Goal: Information Seeking & Learning: Compare options

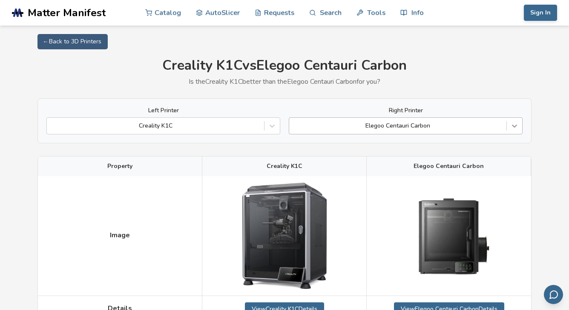
click at [516, 123] on icon at bounding box center [514, 126] width 9 height 9
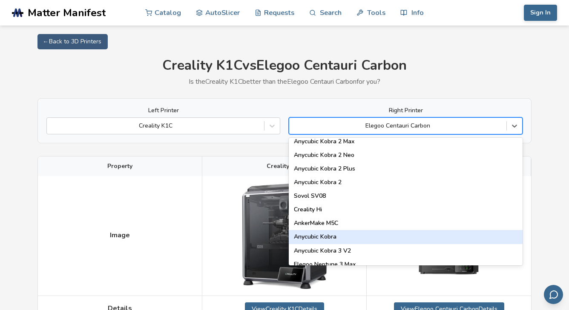
scroll to position [59, 0]
click at [333, 239] on div "Anycubic Kobra" at bounding box center [406, 238] width 234 height 14
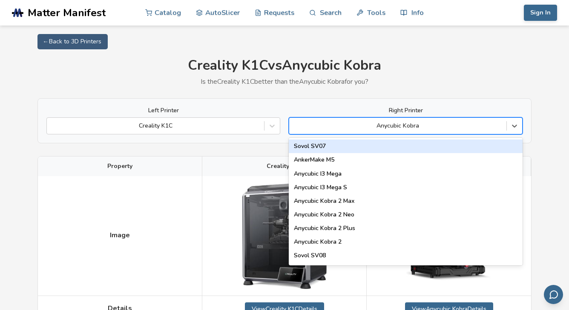
click at [348, 120] on div "Anycubic Kobra" at bounding box center [397, 126] width 217 height 12
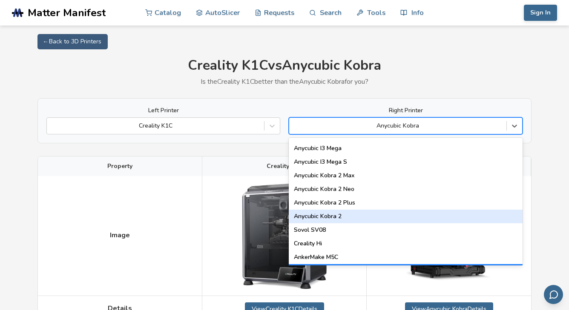
scroll to position [23, 0]
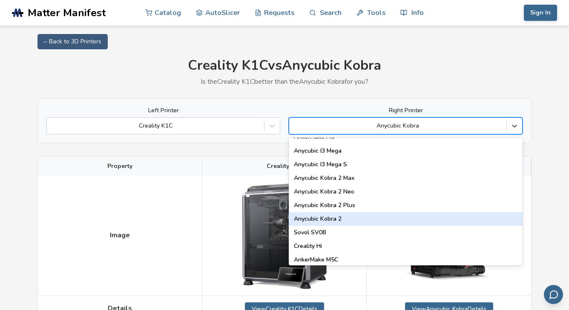
click at [322, 218] on div "Anycubic Kobra 2" at bounding box center [406, 219] width 234 height 14
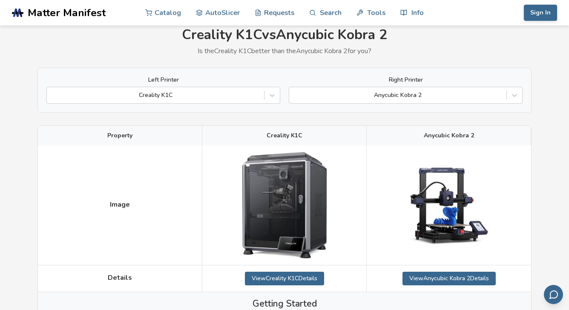
scroll to position [32, 0]
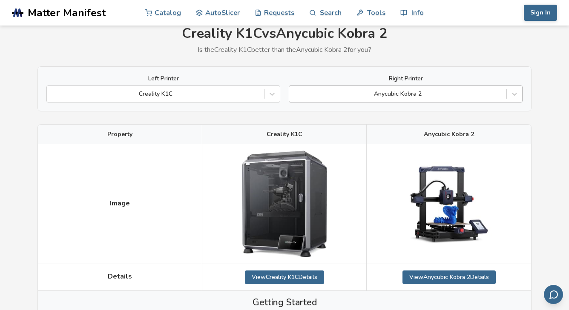
click at [334, 90] on div at bounding box center [397, 94] width 209 height 9
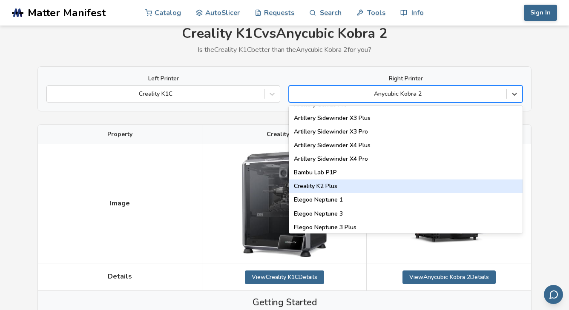
scroll to position [504, 0]
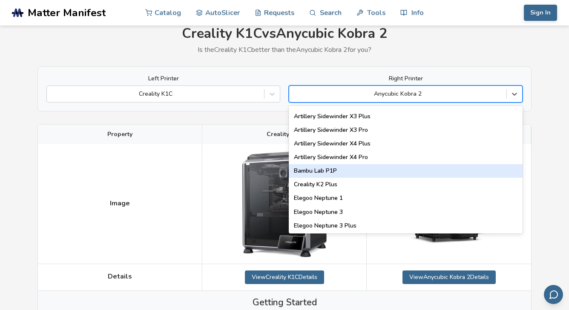
click at [322, 171] on div "Bambu Lab P1P" at bounding box center [406, 171] width 234 height 14
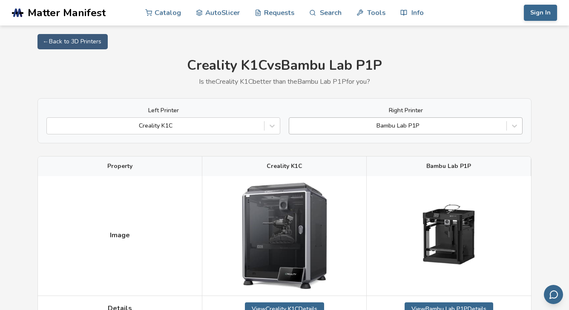
click at [427, 124] on div at bounding box center [397, 126] width 209 height 9
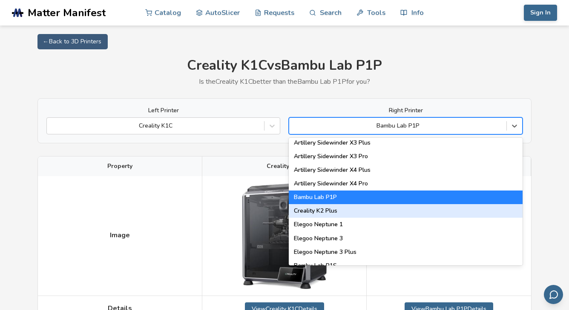
scroll to position [514, 0]
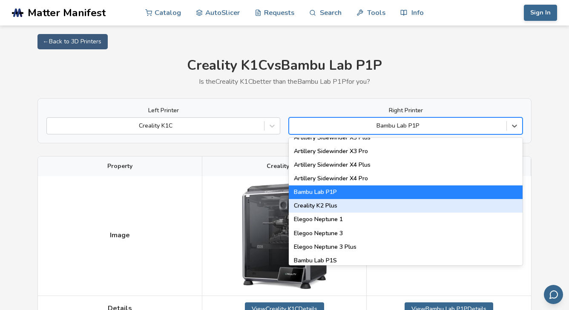
click at [336, 201] on div "Creality K2 Plus" at bounding box center [406, 206] width 234 height 14
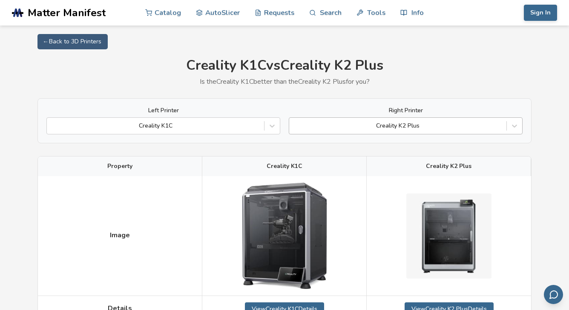
click at [404, 122] on div at bounding box center [397, 126] width 209 height 9
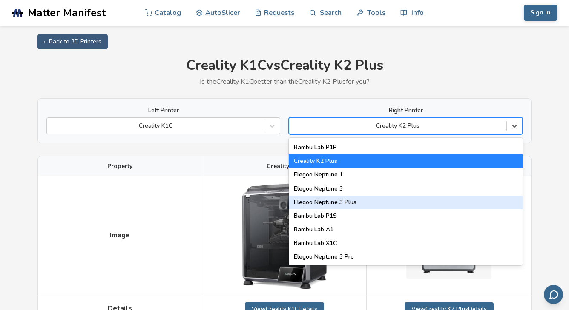
scroll to position [560, 0]
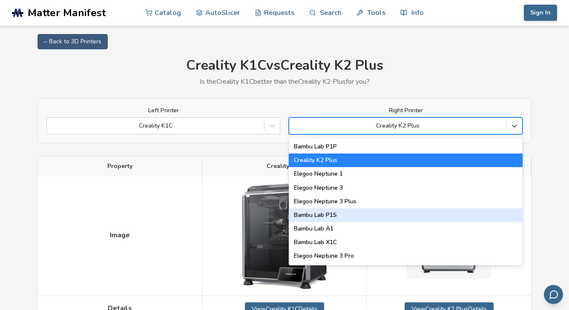
click at [335, 216] on div "Bambu Lab P1S" at bounding box center [406, 216] width 234 height 14
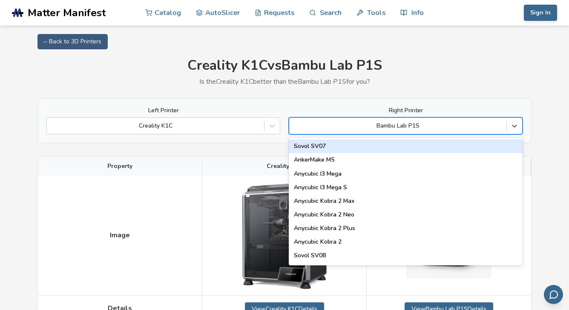
click at [348, 124] on div at bounding box center [397, 126] width 209 height 9
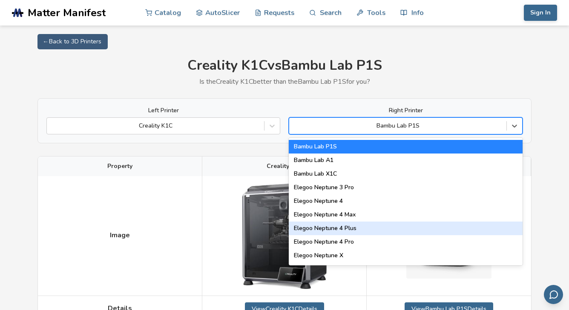
scroll to position [628, 0]
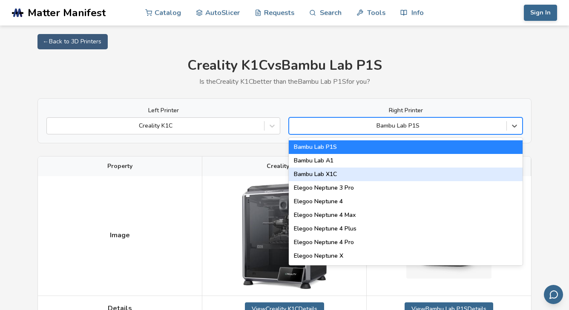
click at [330, 174] on div "Bambu Lab X1C" at bounding box center [406, 175] width 234 height 14
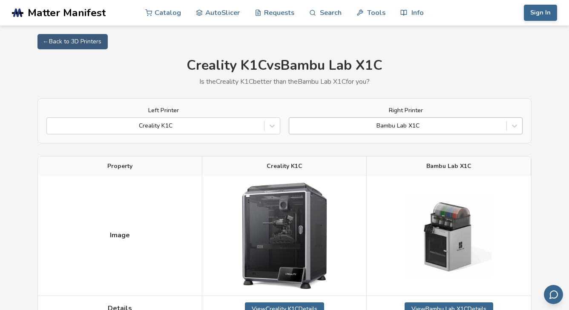
click at [387, 123] on div "Bambu Lab X1C" at bounding box center [397, 126] width 209 height 7
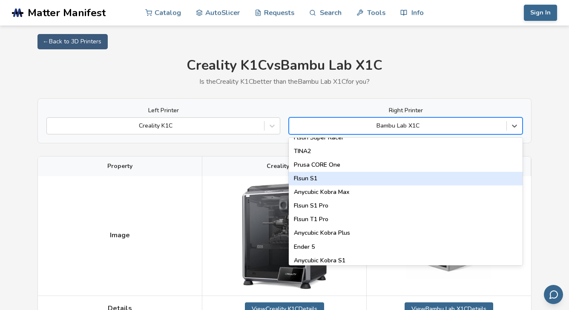
scroll to position [1088, 0]
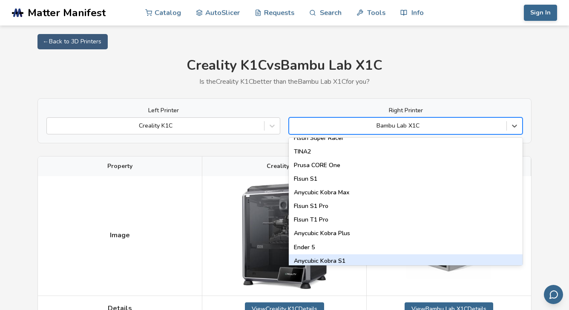
click at [346, 255] on div "Anycubic Kobra S1" at bounding box center [406, 262] width 234 height 14
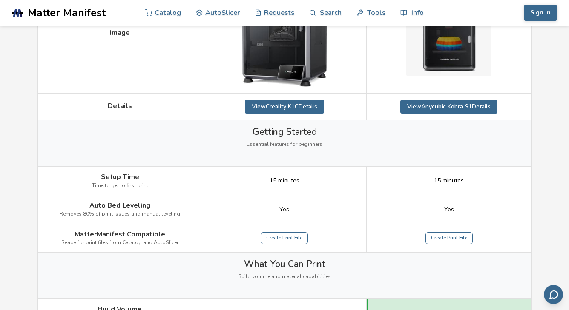
scroll to position [195, 0]
